Goal: Information Seeking & Learning: Find specific fact

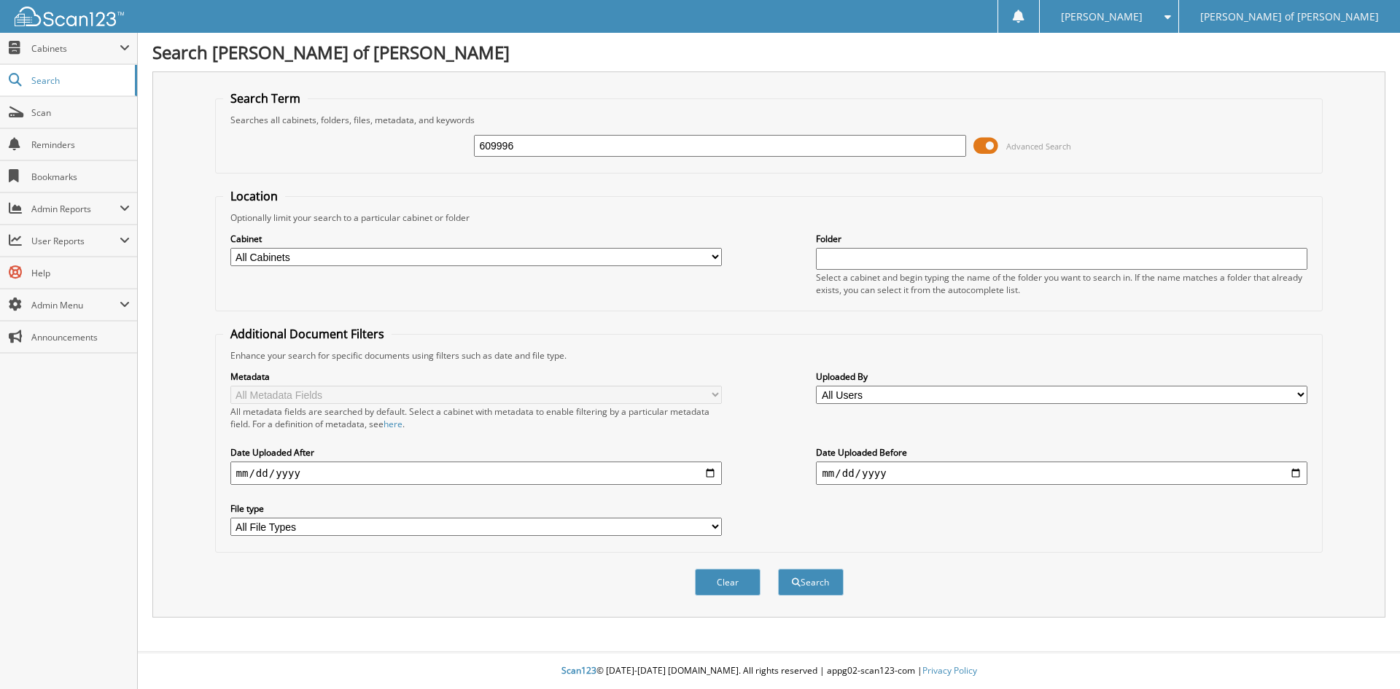
type input "609996"
click at [778, 569] on button "Search" at bounding box center [811, 582] width 66 height 27
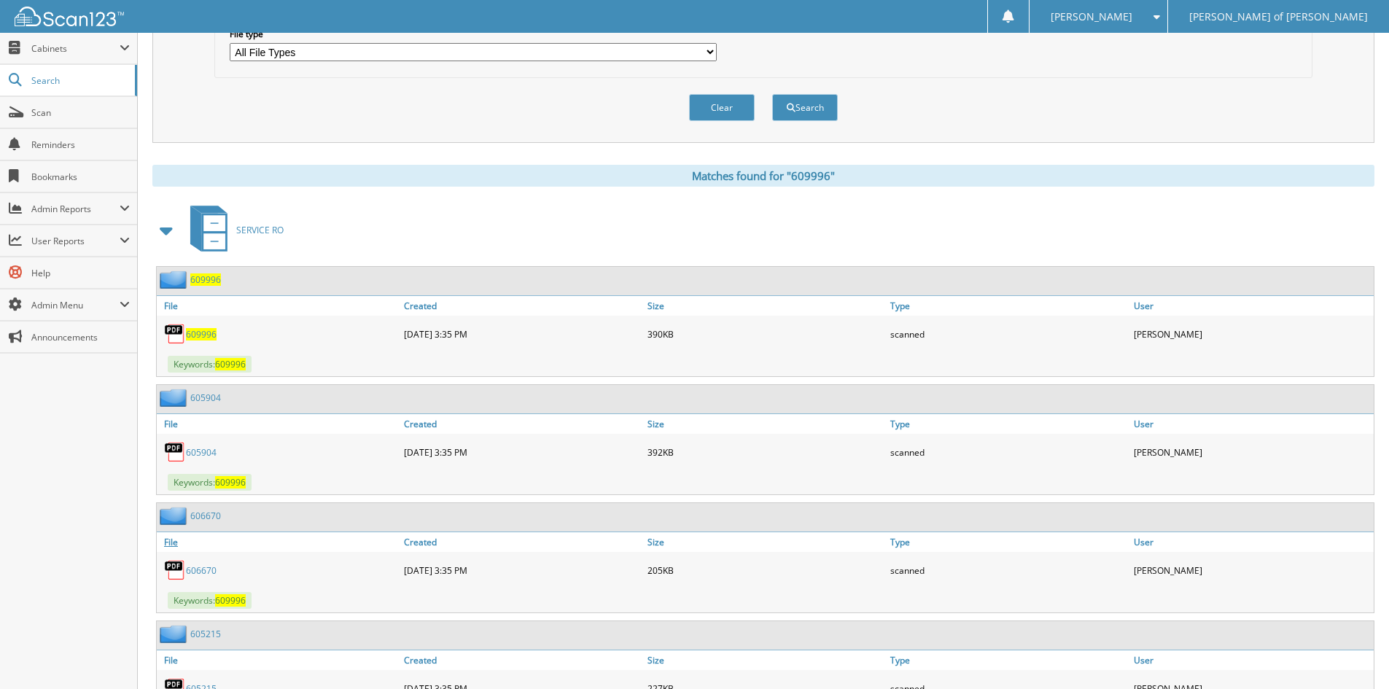
scroll to position [510, 0]
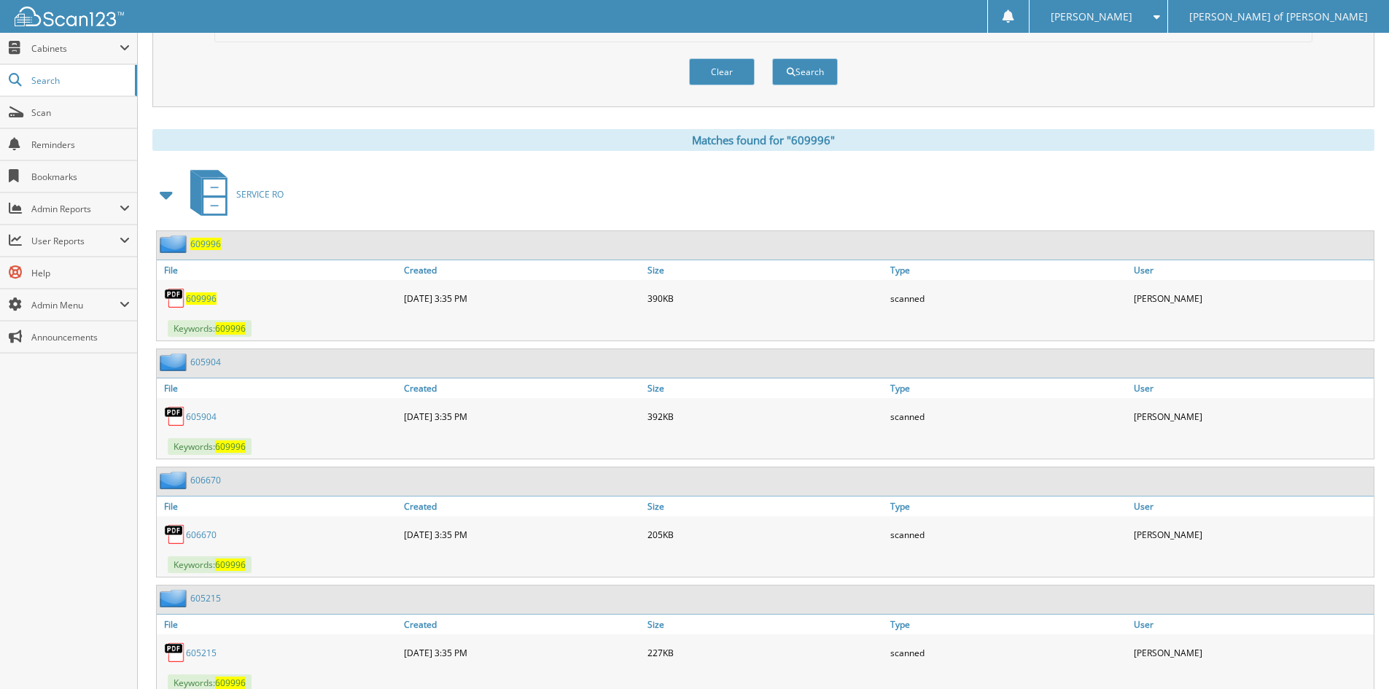
click at [203, 298] on span "609996" at bounding box center [201, 298] width 31 height 12
click at [196, 245] on span "609996" at bounding box center [205, 244] width 31 height 12
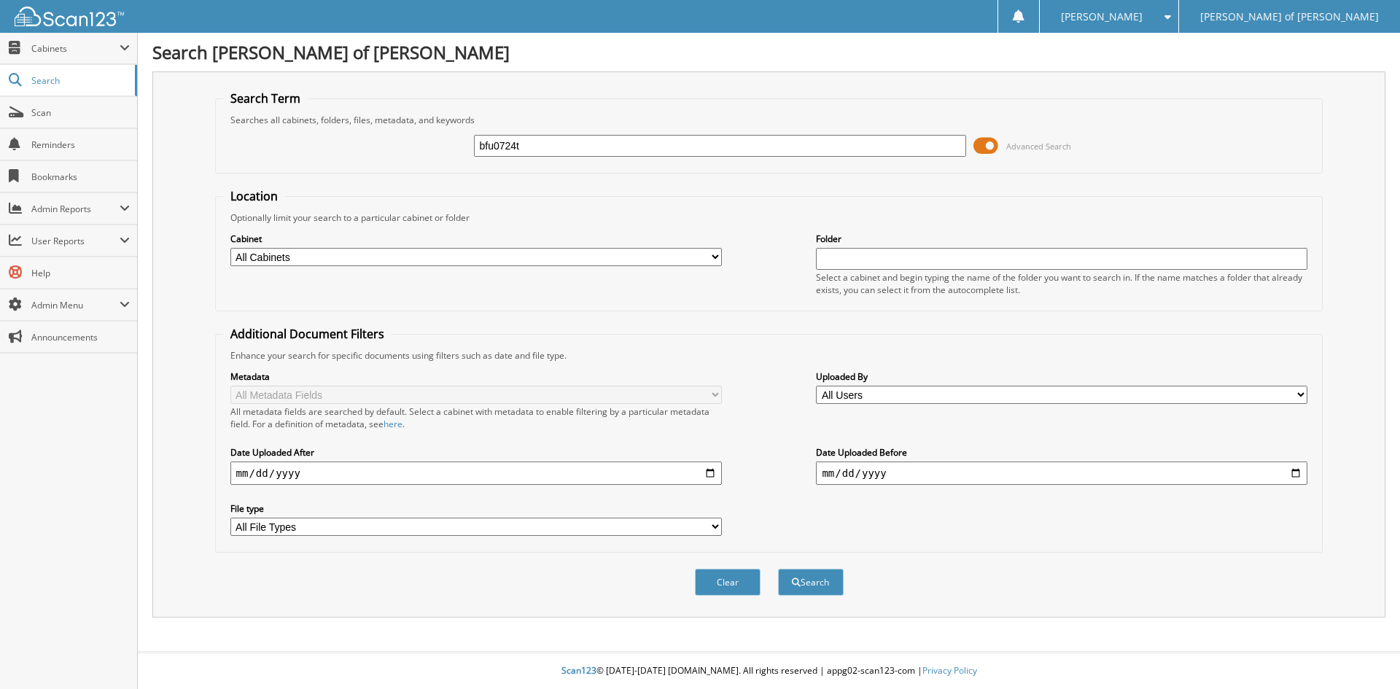
type input "bfu0724t"
click at [778, 569] on button "Search" at bounding box center [811, 582] width 66 height 27
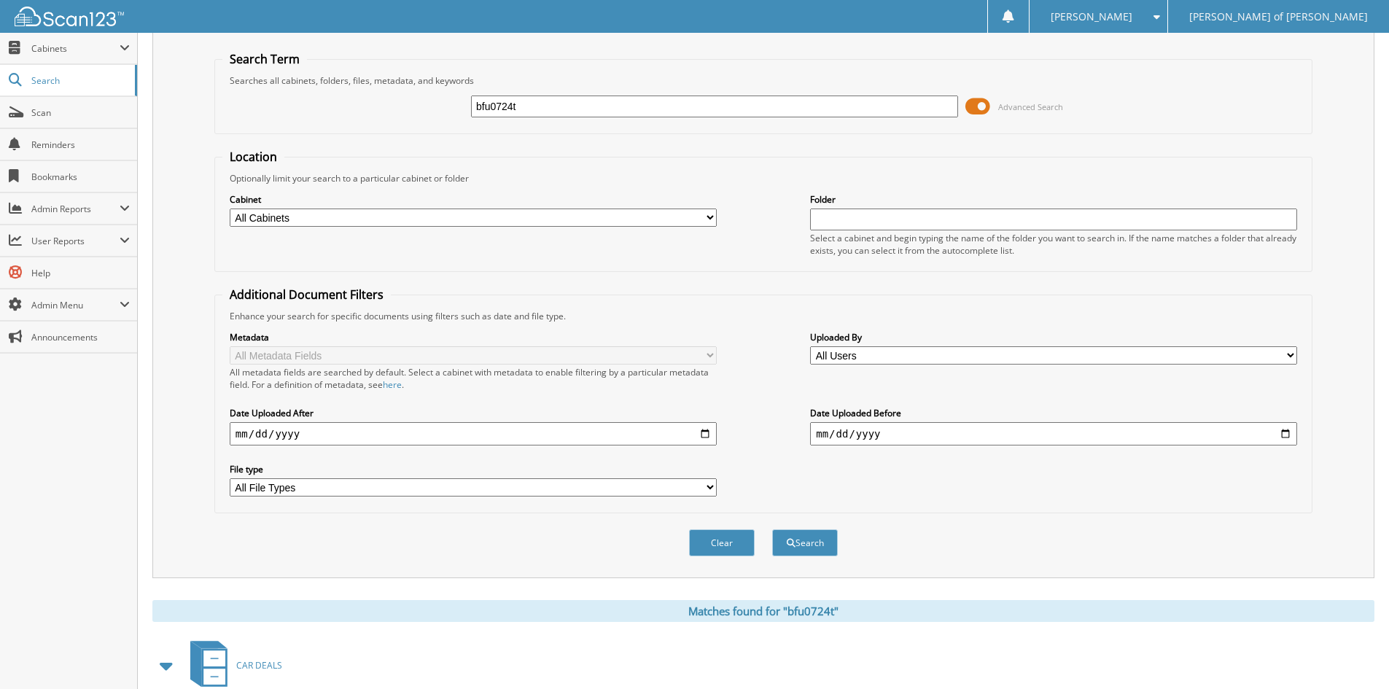
scroll to position [126, 0]
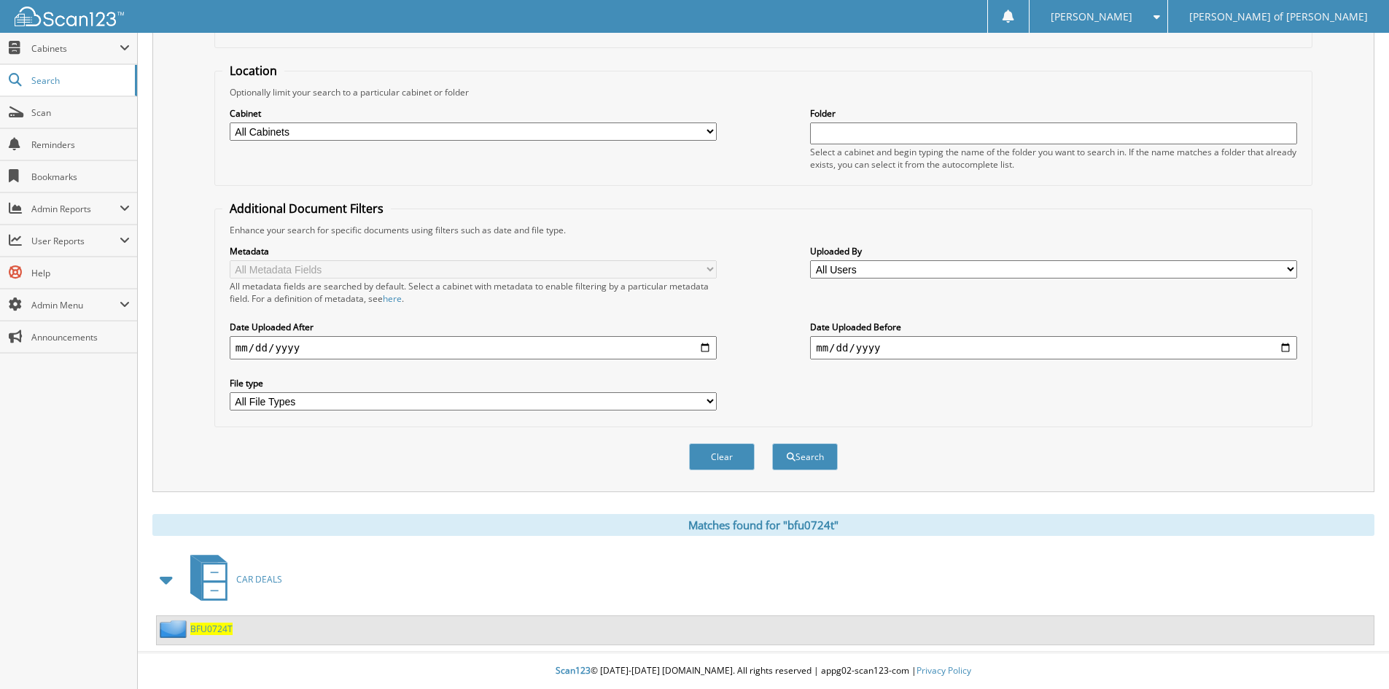
click at [217, 633] on span "BFU0724T" at bounding box center [211, 629] width 42 height 12
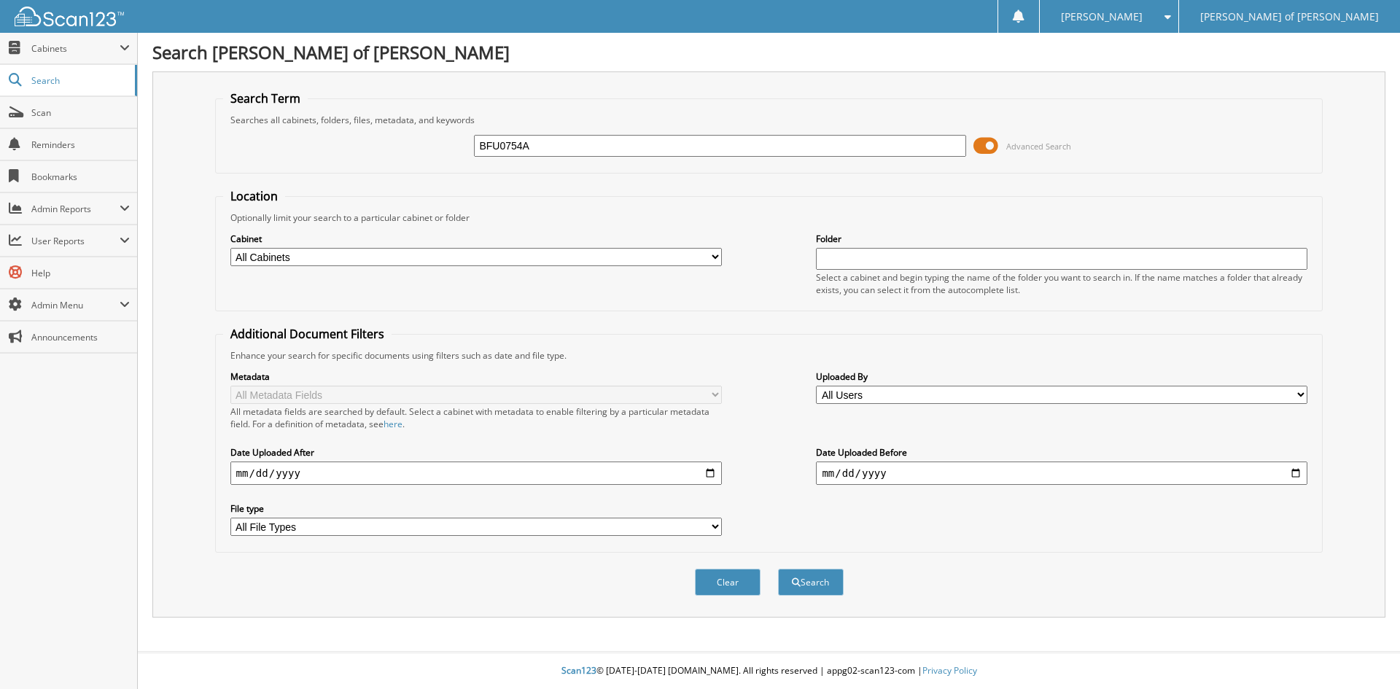
type input "BFU0754A"
click at [778, 569] on button "Search" at bounding box center [811, 582] width 66 height 27
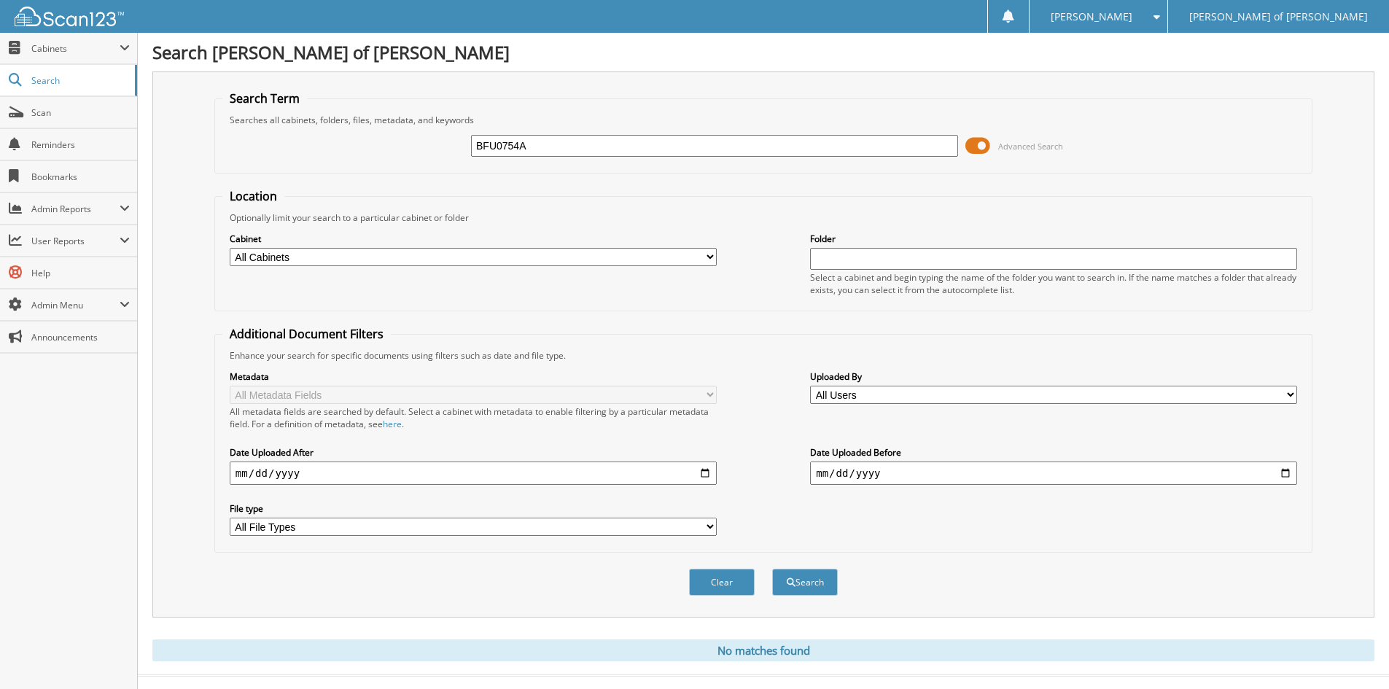
click at [526, 141] on input "BFU0754A" at bounding box center [714, 146] width 487 height 22
type input "BFU0749T"
click at [772, 569] on button "Search" at bounding box center [805, 582] width 66 height 27
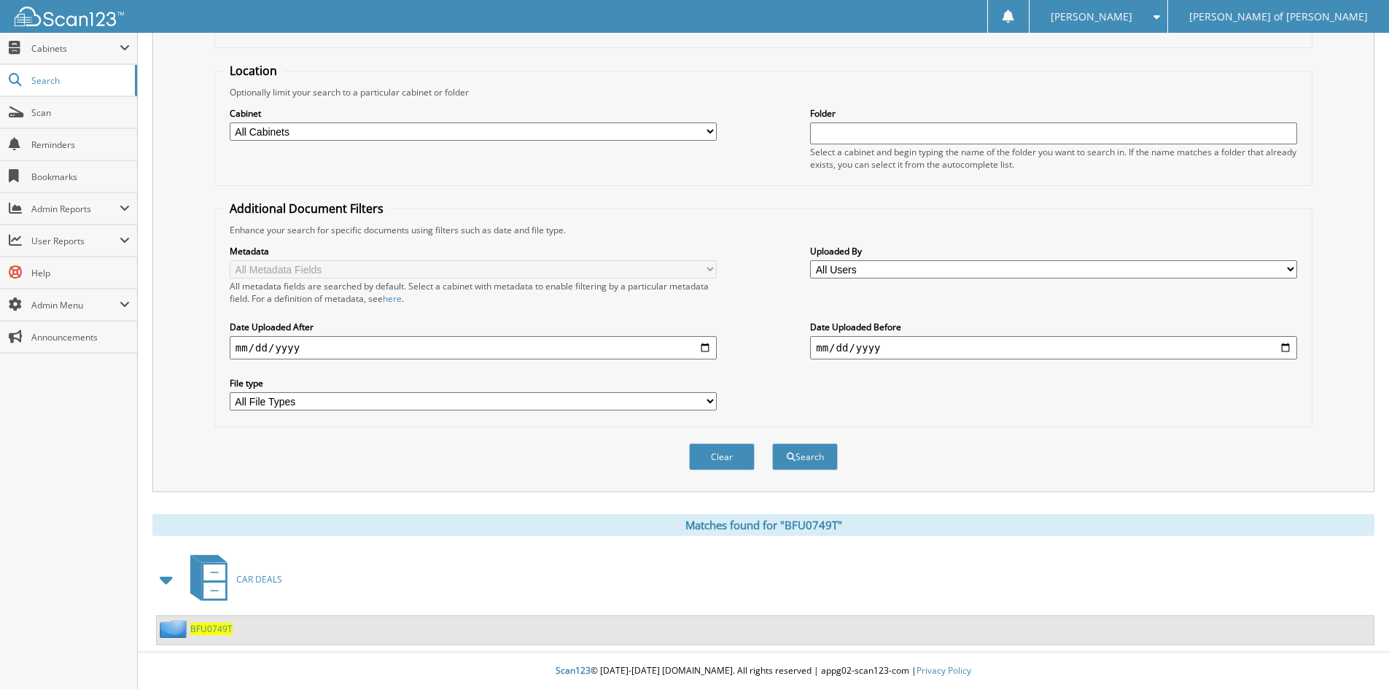
click at [211, 628] on span "BFU0749T" at bounding box center [211, 629] width 42 height 12
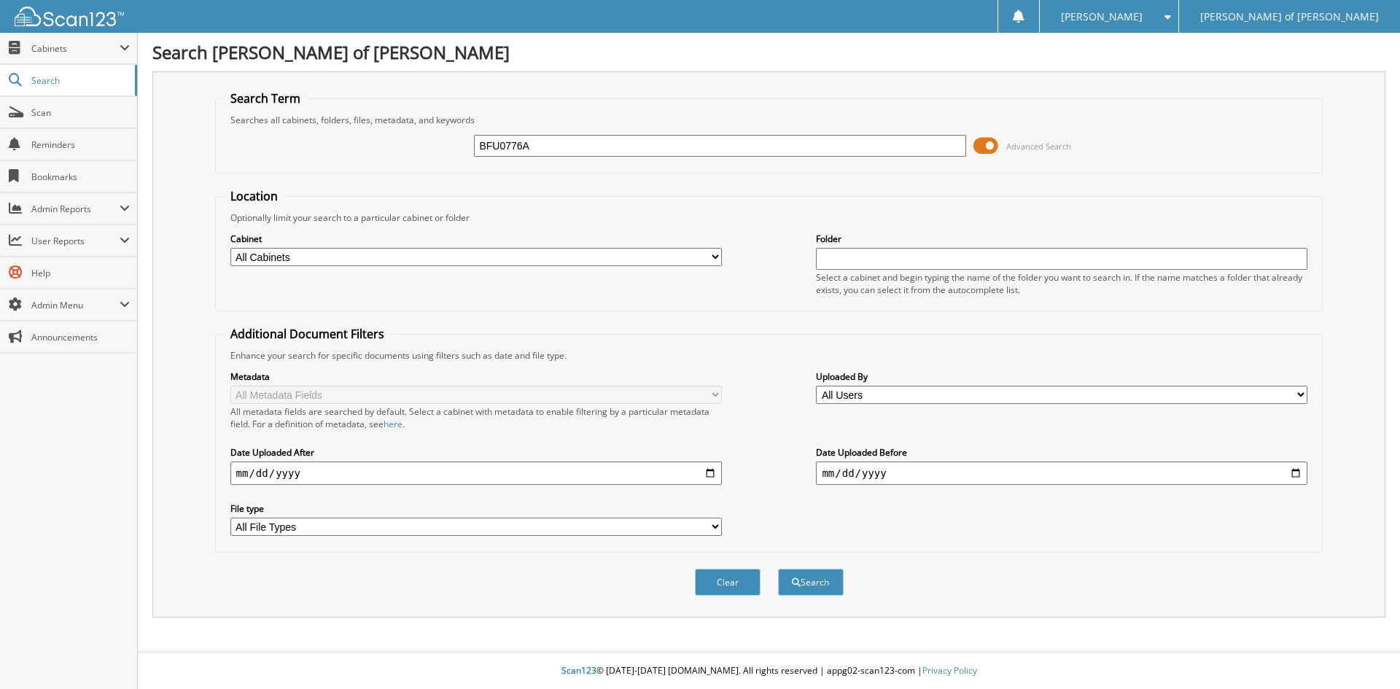
type input "BFU0776A"
click at [778, 569] on button "Search" at bounding box center [811, 582] width 66 height 27
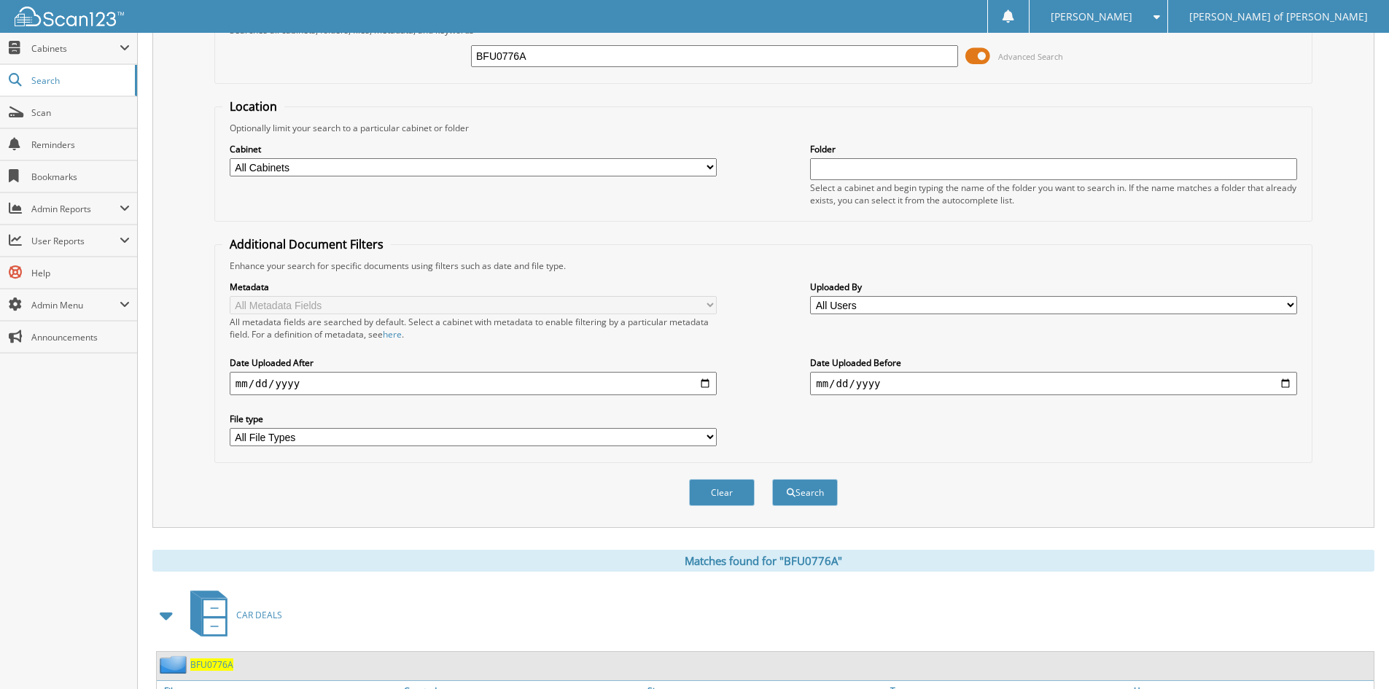
scroll to position [183, 0]
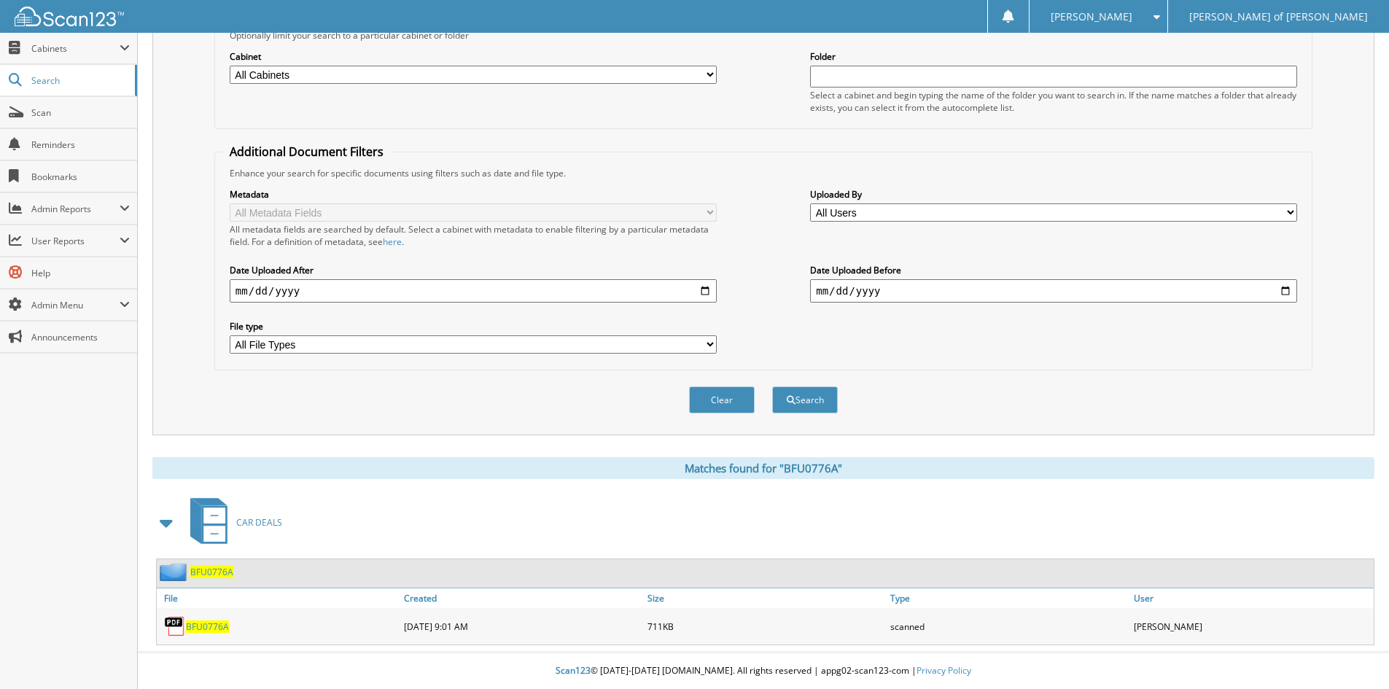
click at [211, 625] on span "BFU0776A" at bounding box center [207, 626] width 43 height 12
click at [210, 575] on span "BFU0776A" at bounding box center [211, 572] width 43 height 12
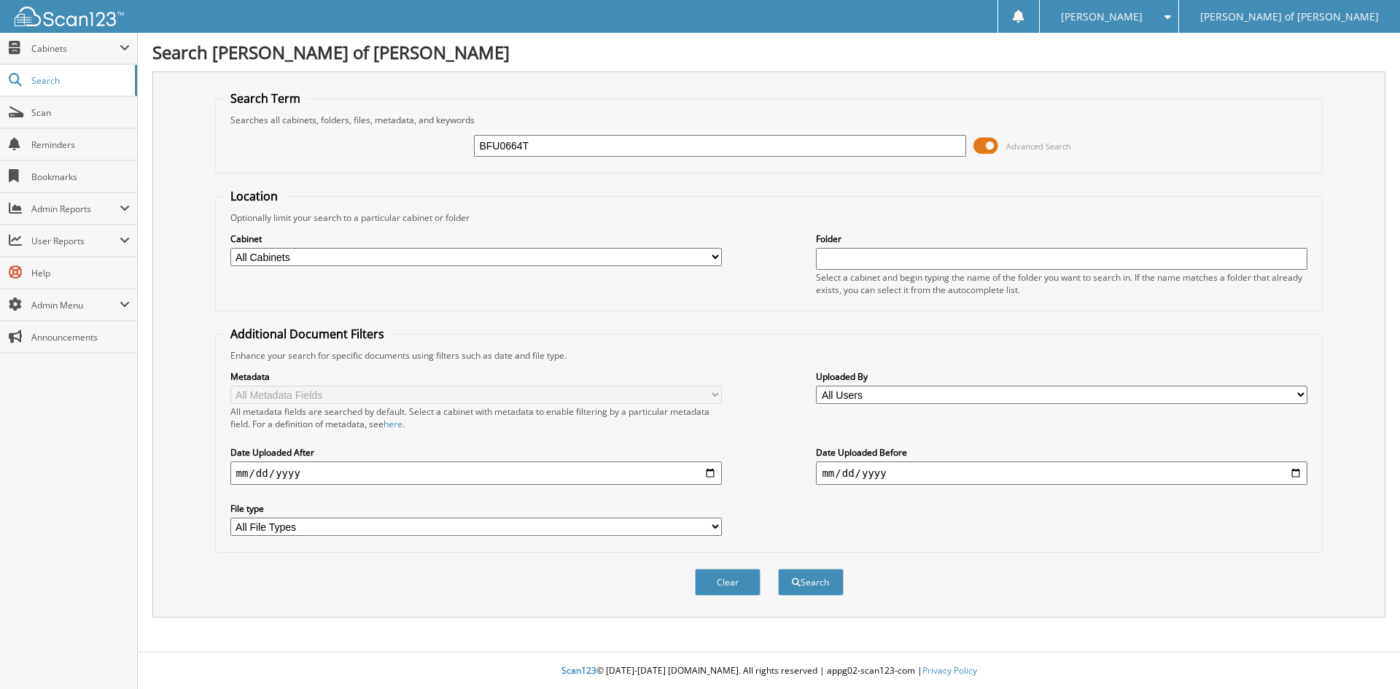
type input "BFU0664T"
click at [778, 569] on button "Search" at bounding box center [811, 582] width 66 height 27
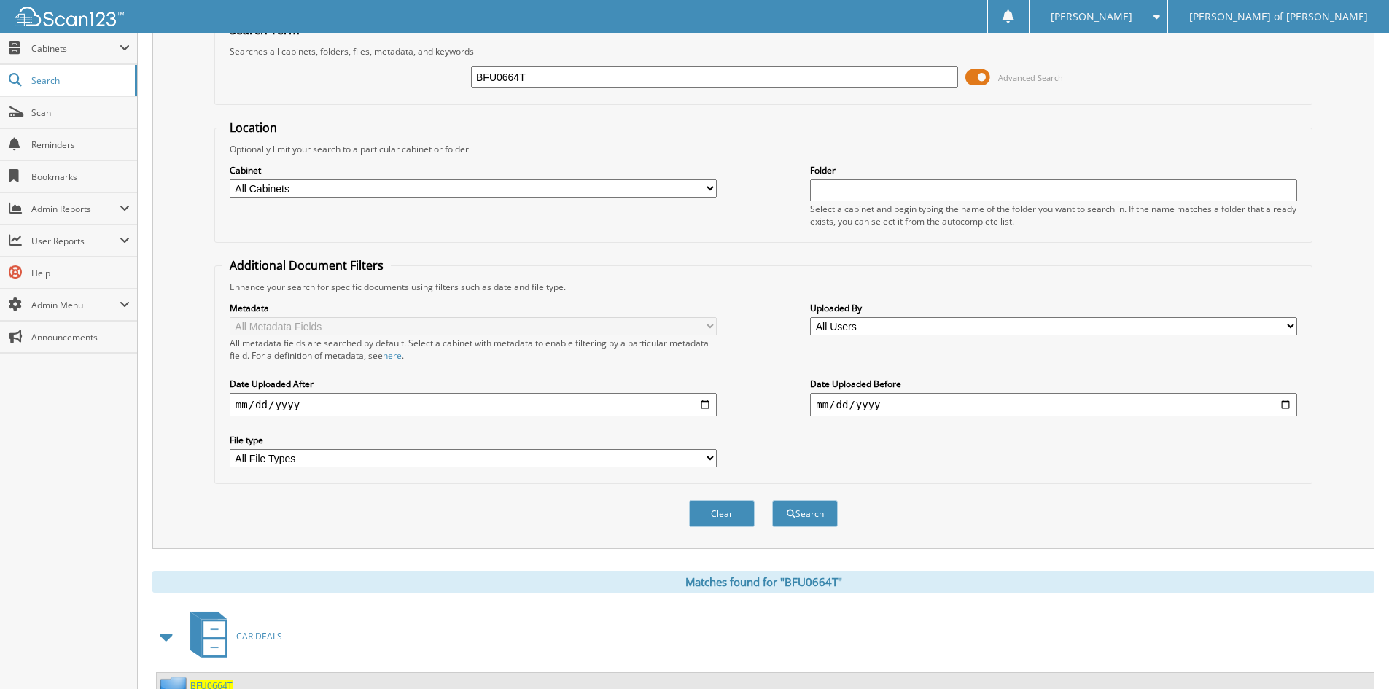
scroll to position [126, 0]
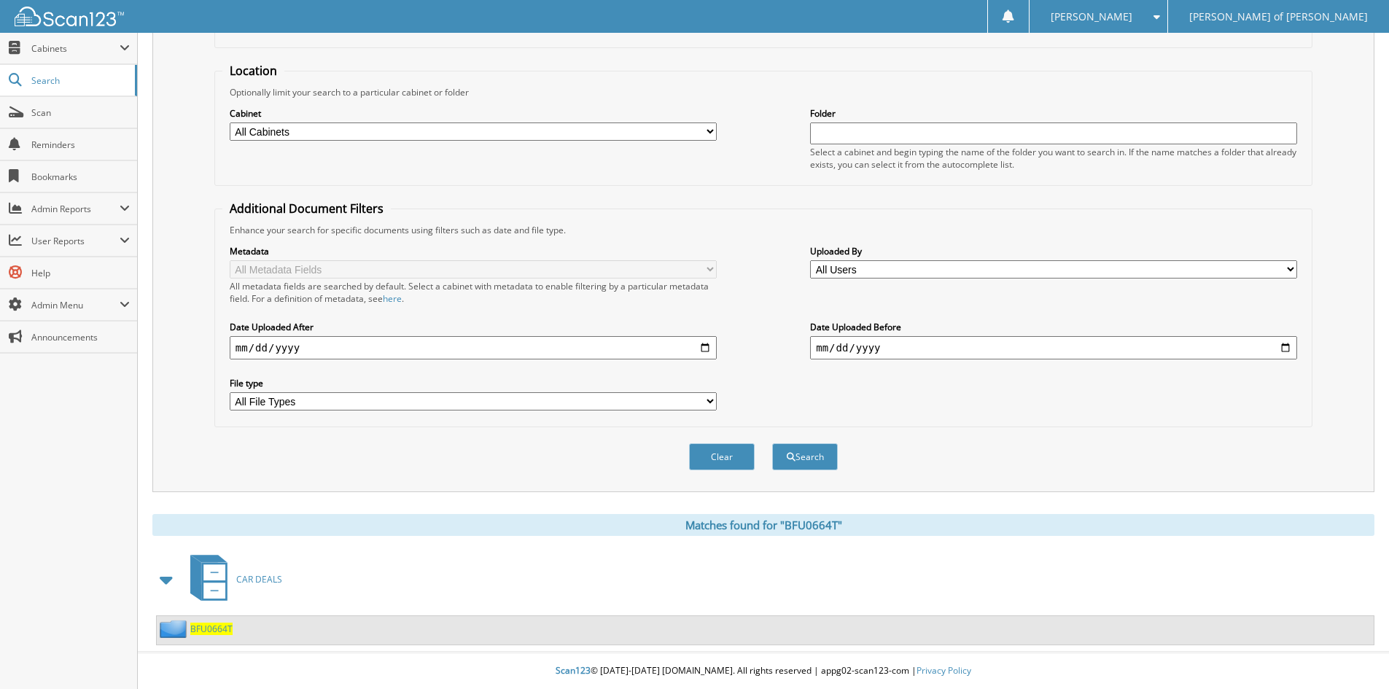
click at [200, 626] on span "BFU0664T" at bounding box center [211, 629] width 42 height 12
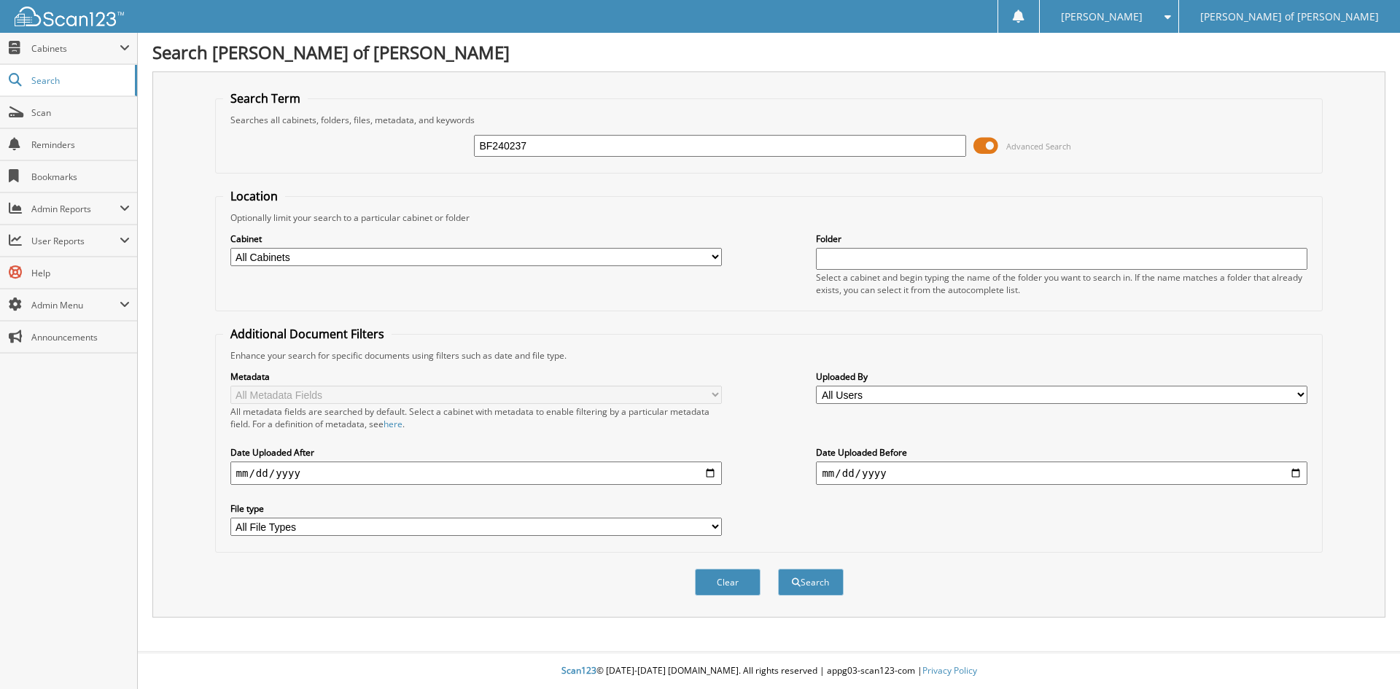
type input "BF240237"
click at [778, 569] on button "Search" at bounding box center [811, 582] width 66 height 27
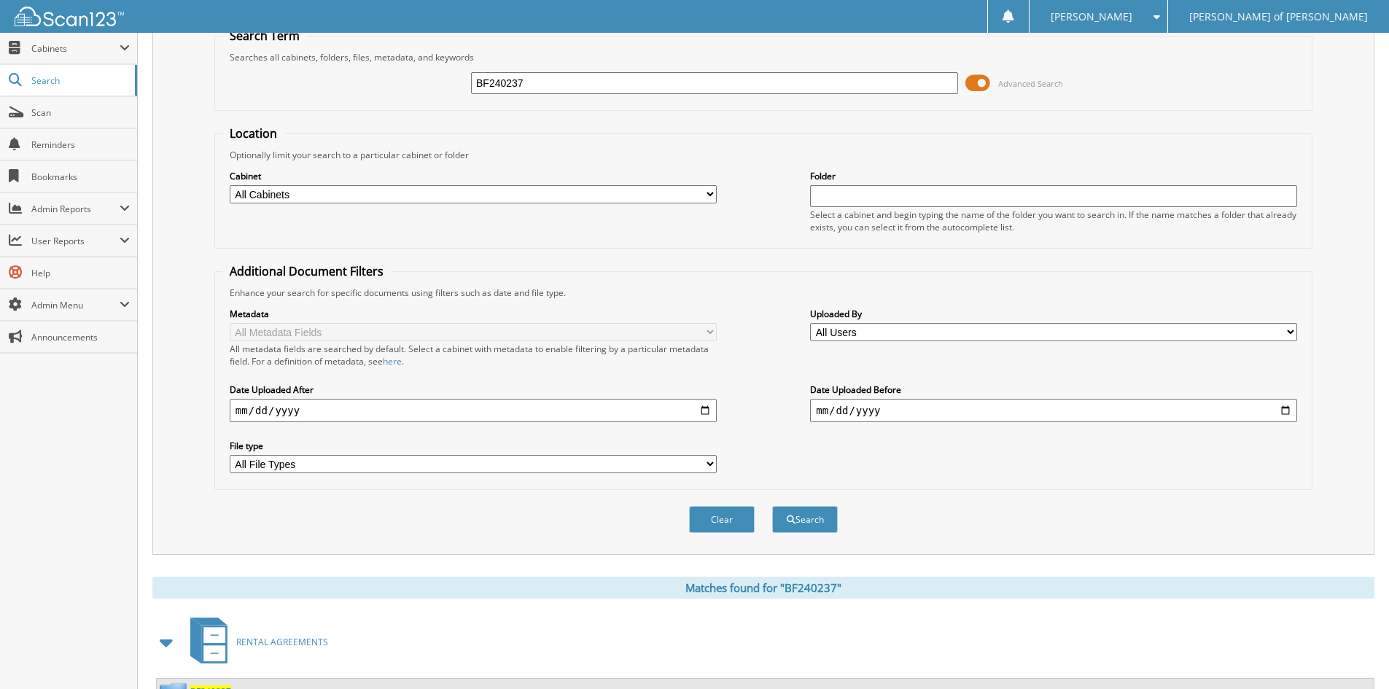
scroll to position [126, 0]
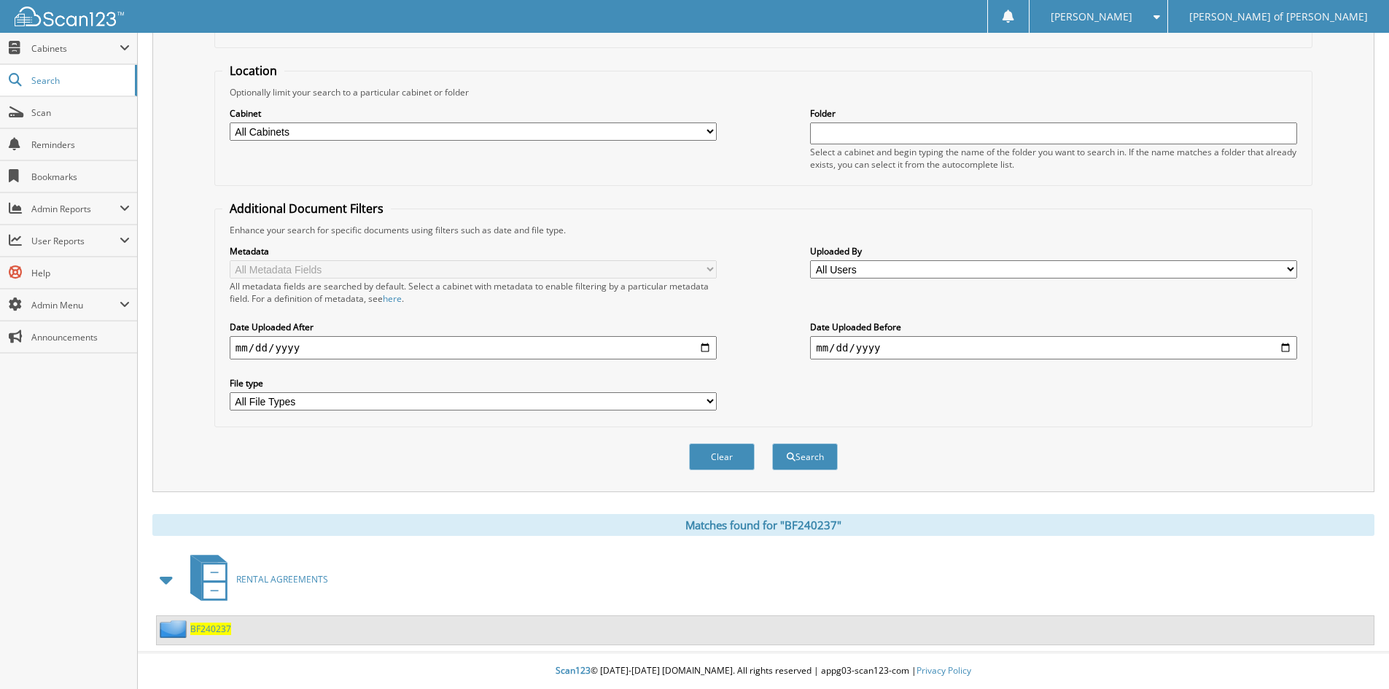
click at [209, 632] on span "BF240237" at bounding box center [210, 629] width 41 height 12
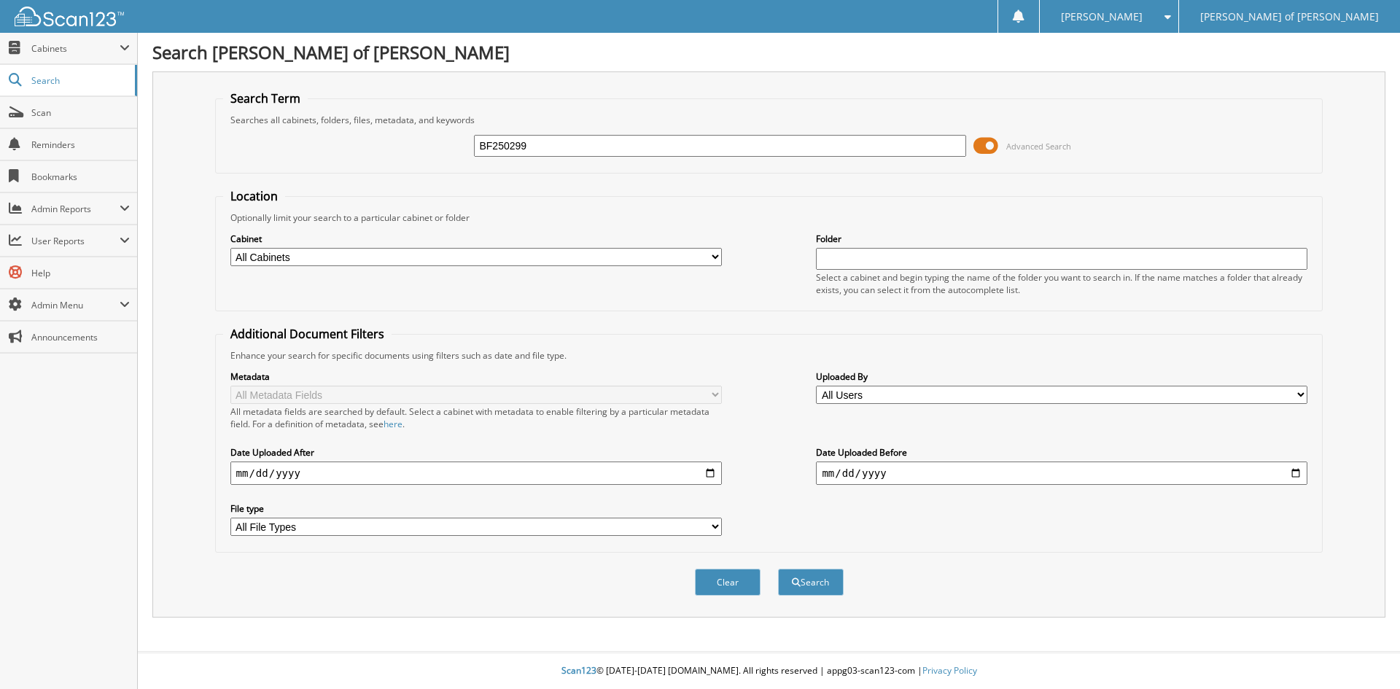
type input "BF250299"
click at [778, 569] on button "Search" at bounding box center [811, 582] width 66 height 27
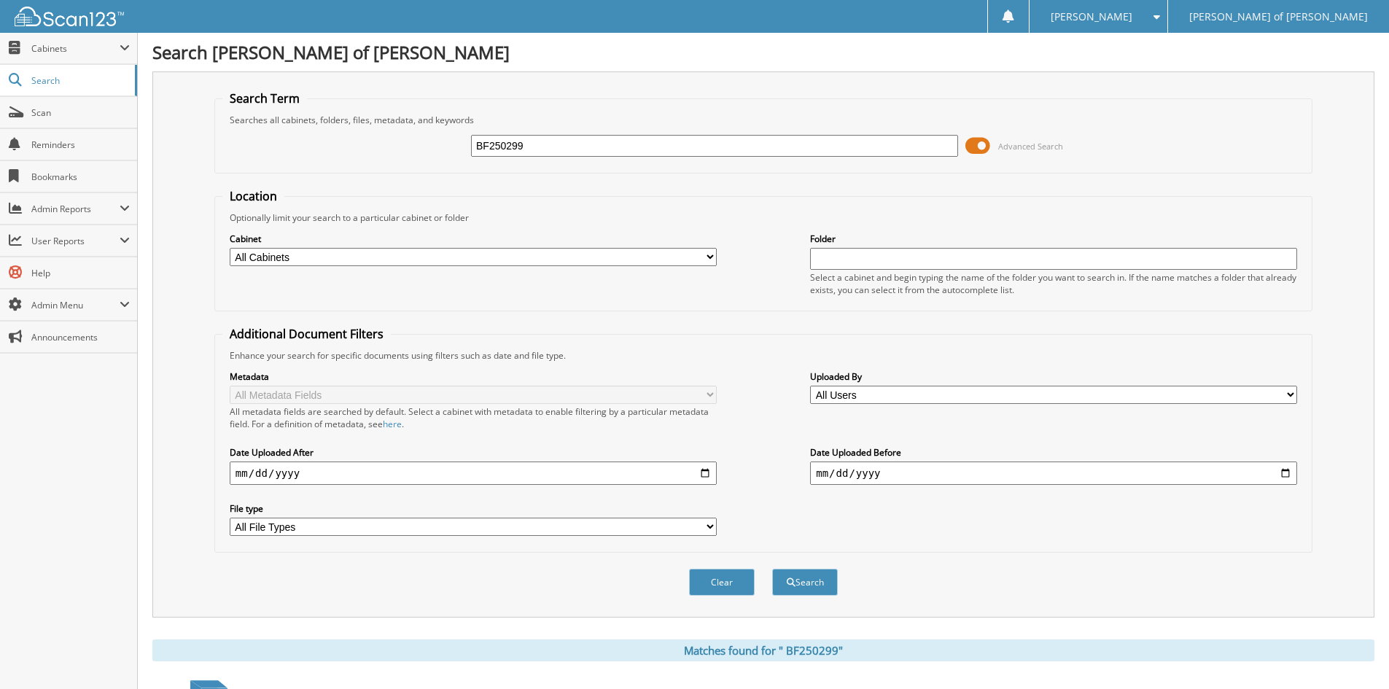
scroll to position [126, 0]
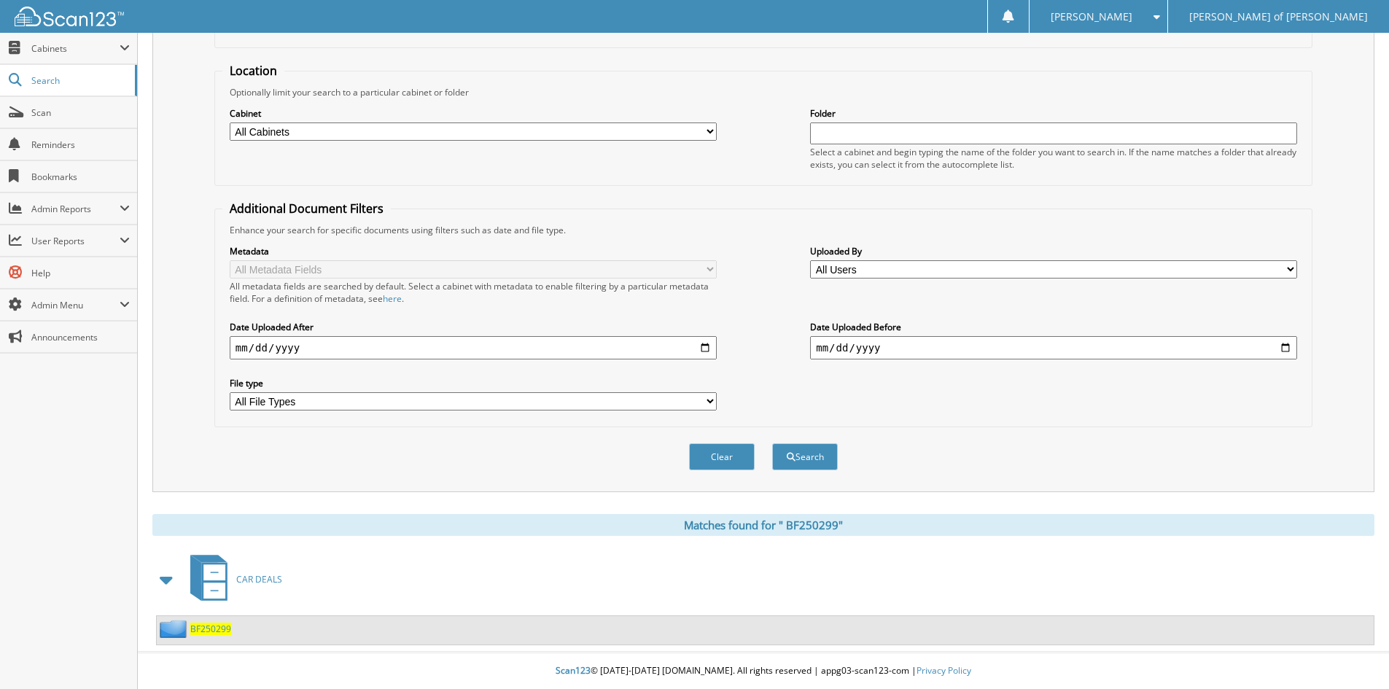
click at [202, 628] on span "B F 2 5 0 2 9 9" at bounding box center [210, 629] width 41 height 12
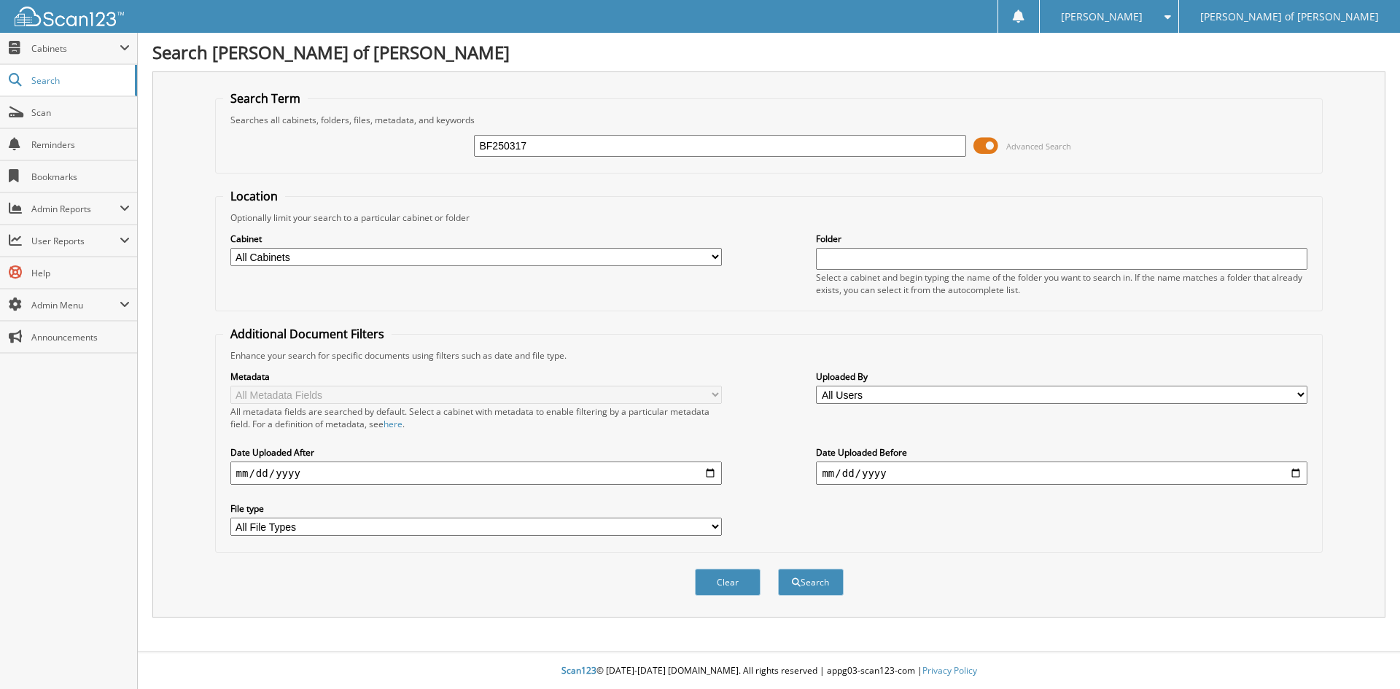
type input "BF250317"
click at [778, 569] on button "Search" at bounding box center [811, 582] width 66 height 27
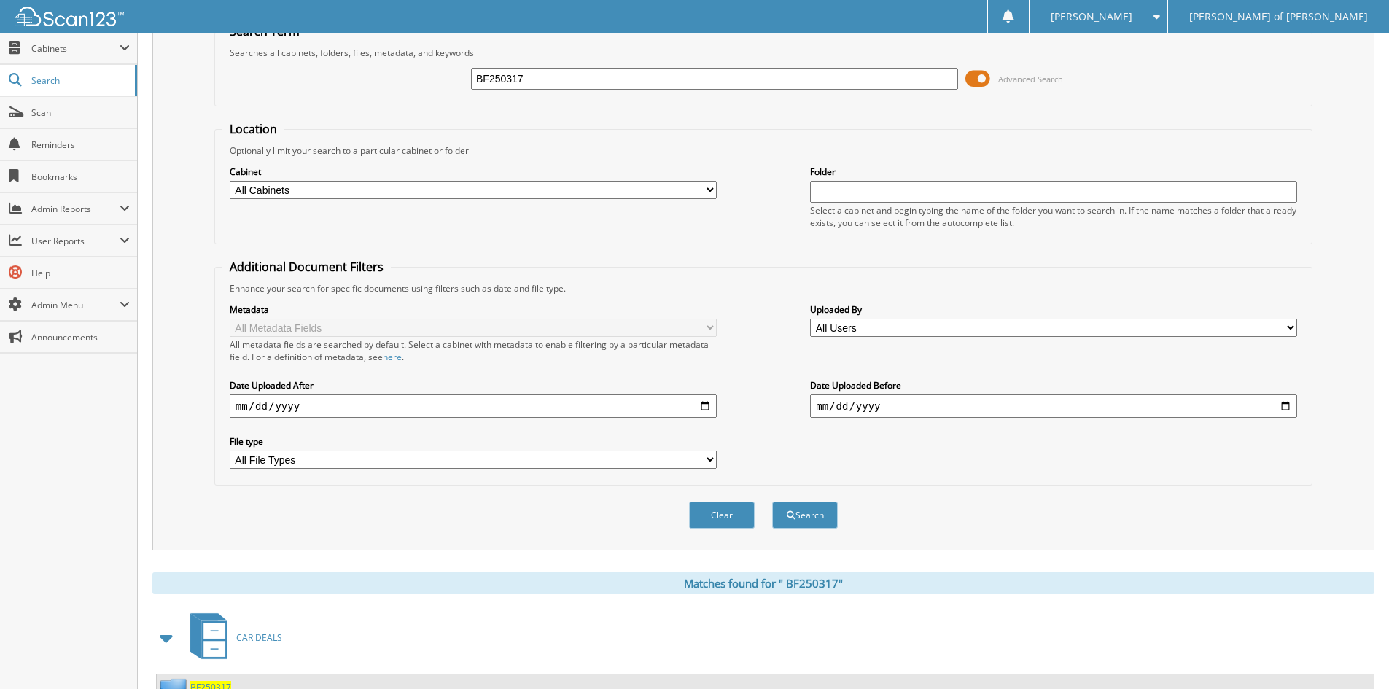
scroll to position [126, 0]
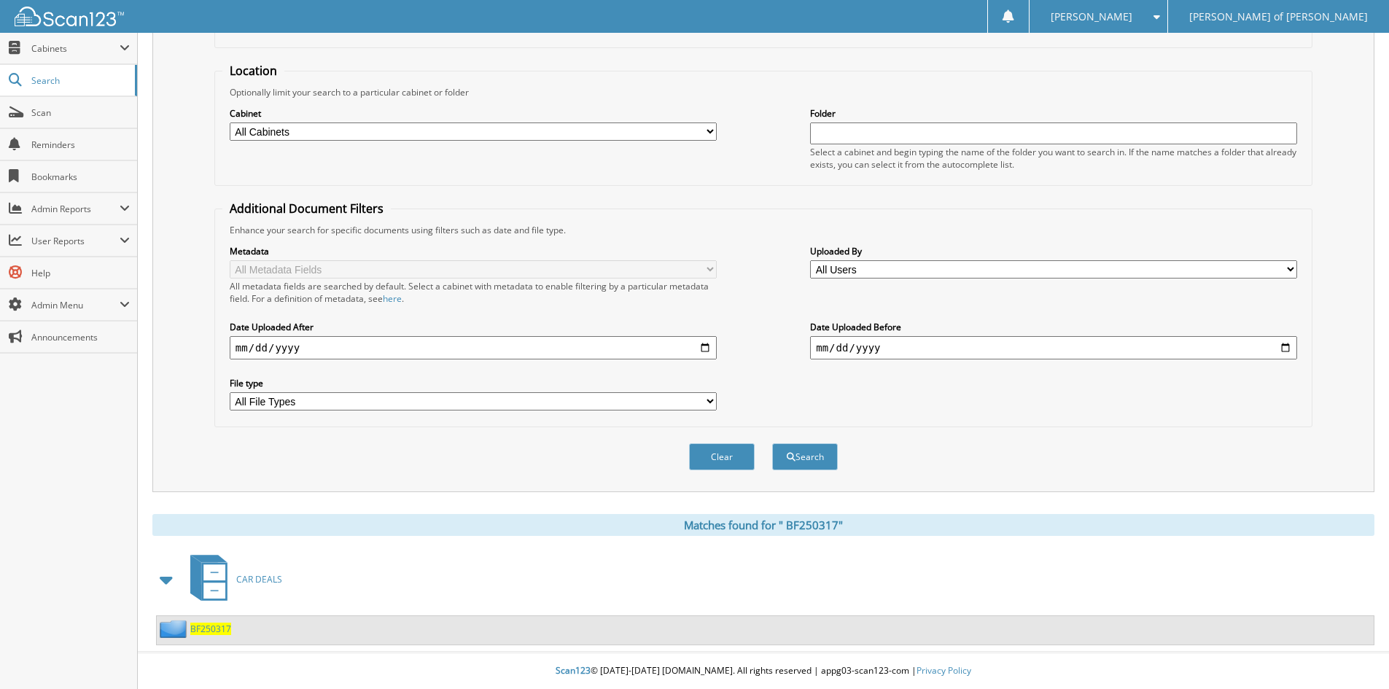
click at [208, 631] on span "B F 2 5 0 3 1 7" at bounding box center [210, 629] width 41 height 12
